Goal: Task Accomplishment & Management: Manage account settings

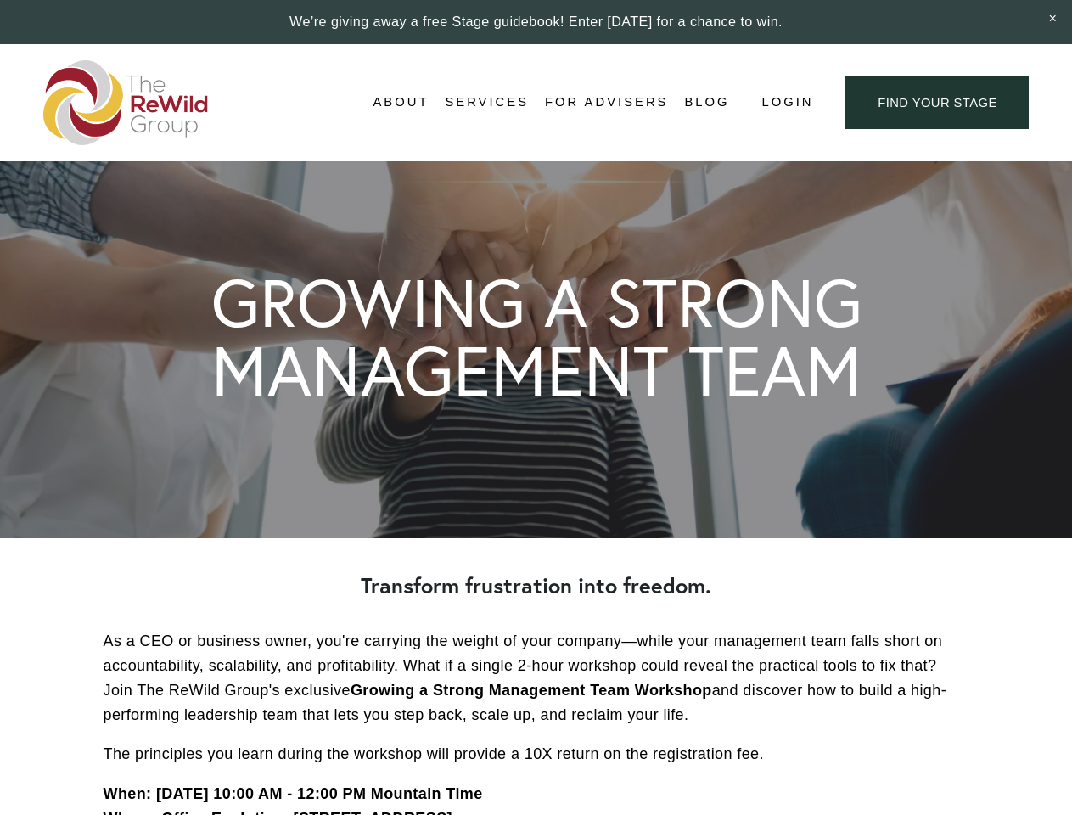
click at [786, 103] on span "Login" at bounding box center [787, 102] width 52 height 23
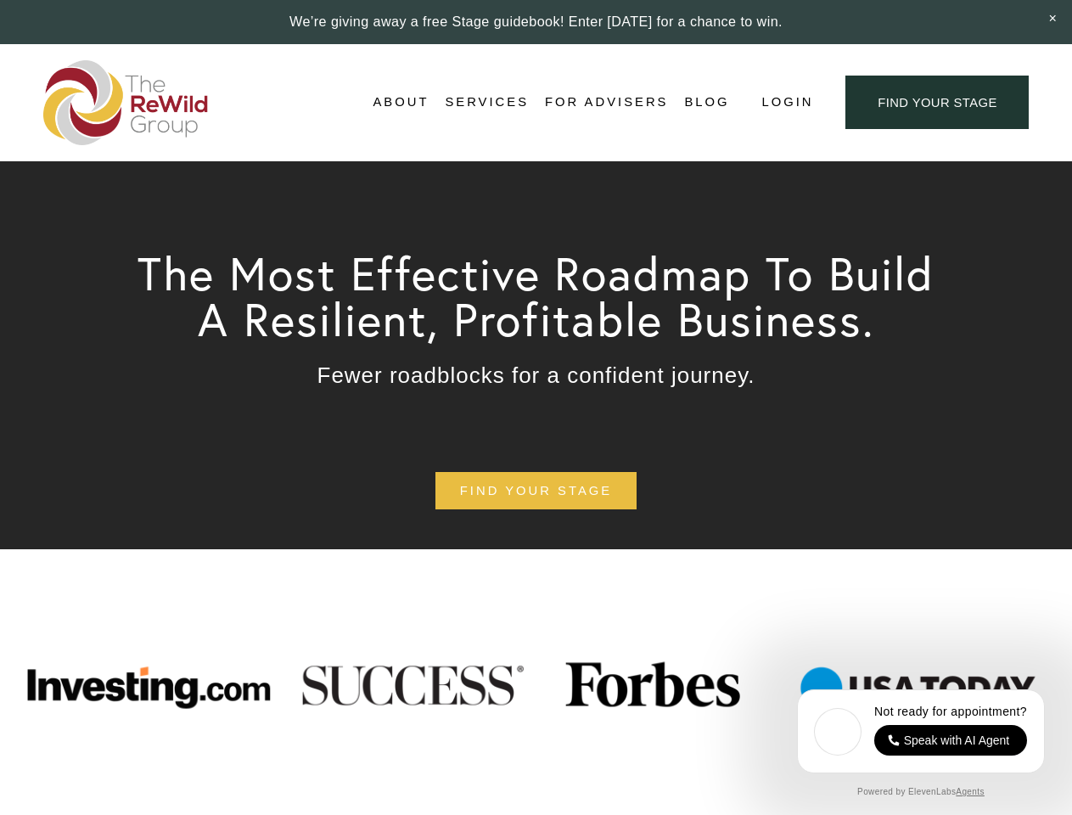
click at [786, 103] on span "Login" at bounding box center [787, 102] width 52 height 23
